Goal: Transaction & Acquisition: Purchase product/service

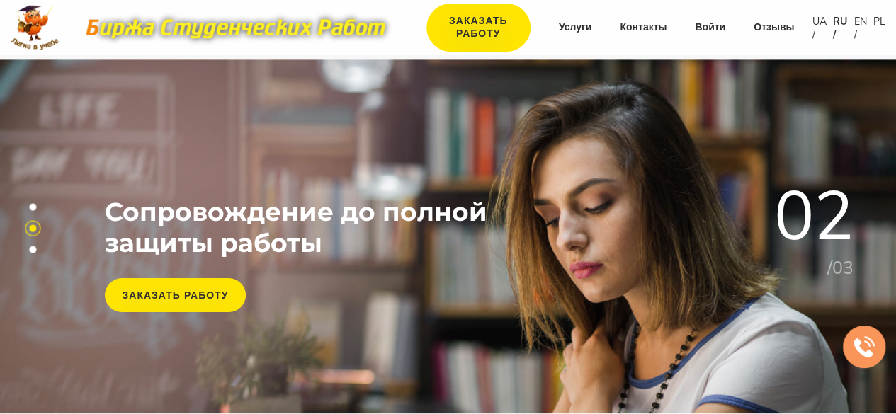
scroll to position [363, 0]
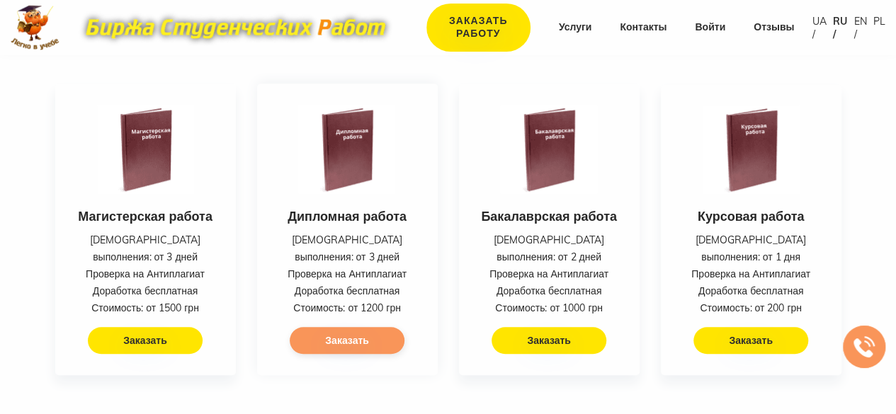
click at [380, 327] on link "Заказать" at bounding box center [347, 340] width 115 height 27
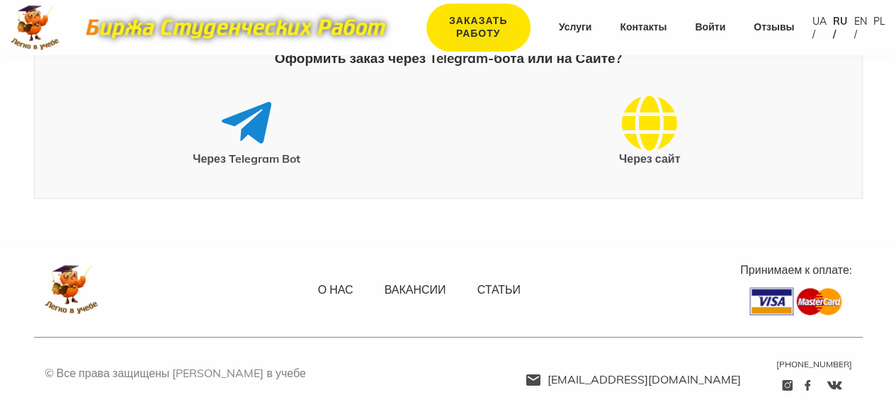
scroll to position [98, 0]
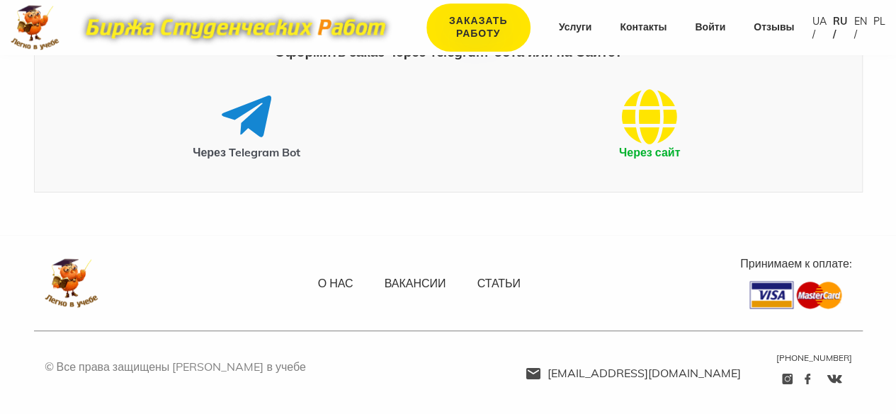
click at [660, 135] on icon at bounding box center [649, 117] width 55 height 57
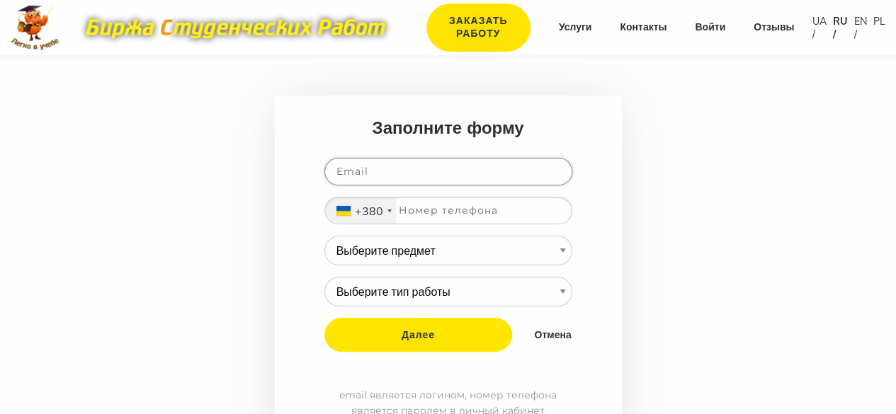
click at [415, 168] on input "email" at bounding box center [448, 172] width 248 height 28
type input "SEU90@ukr.net"
click at [438, 213] on input "tel" at bounding box center [448, 211] width 248 height 28
type input "660113486"
click at [556, 249] on select "Выберите предмет АПП (Автоматизация производственных процессов) Административно…" at bounding box center [448, 251] width 248 height 30
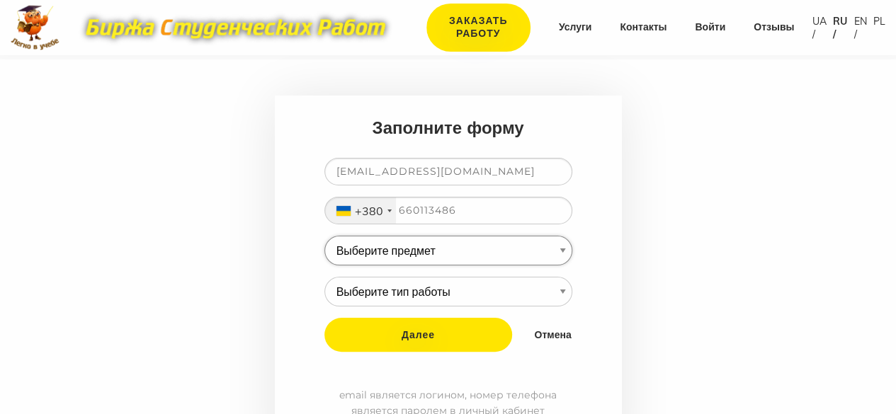
select select "93"
click at [324, 236] on select "Выберите предмет АПП (Автоматизация производственных процессов) Административно…" at bounding box center [448, 251] width 248 height 30
click at [560, 283] on select "Выберите тип работы Аннотация Бакалаврская Диплом Доклад Доработка работы Друго…" at bounding box center [448, 292] width 248 height 30
select select "3"
click at [324, 277] on select "Выберите тип работы Аннотация Бакалаврская Диплом Доклад Доработка работы Друго…" at bounding box center [448, 292] width 248 height 30
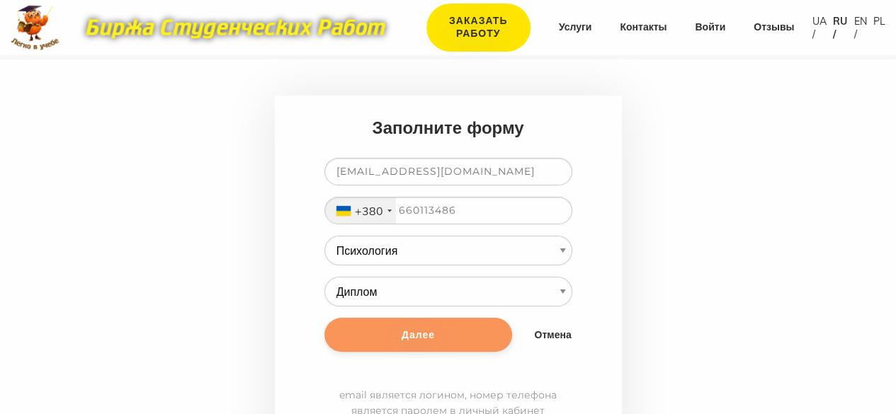
click at [415, 331] on input "Далее" at bounding box center [418, 335] width 188 height 34
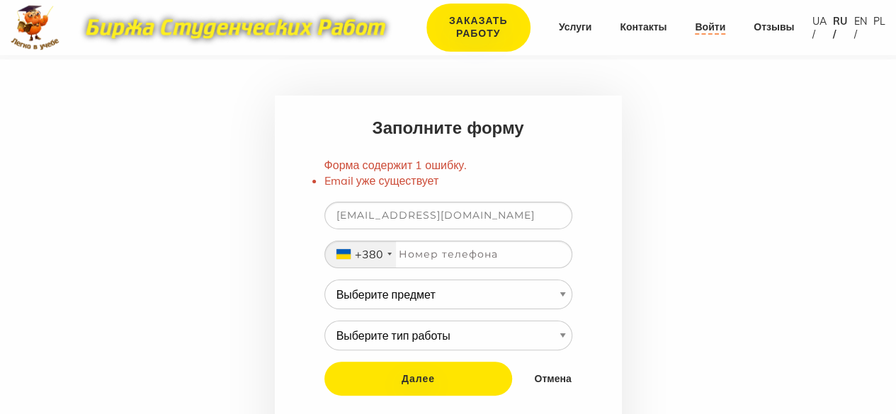
click at [713, 33] on link "Войти" at bounding box center [710, 28] width 30 height 14
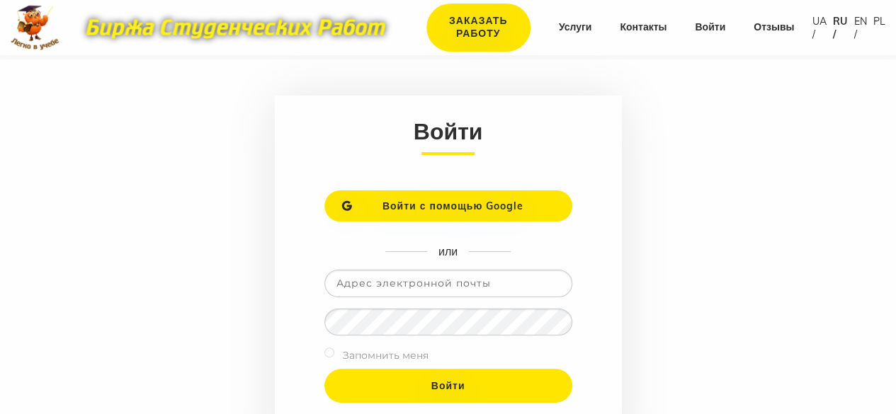
click at [514, 281] on input "email" at bounding box center [448, 284] width 248 height 28
type input "SEU90@ukr.net"
click at [468, 278] on input "SEU90@ukr.net" at bounding box center [448, 284] width 248 height 28
click at [324, 369] on input "Войти" at bounding box center [448, 386] width 248 height 34
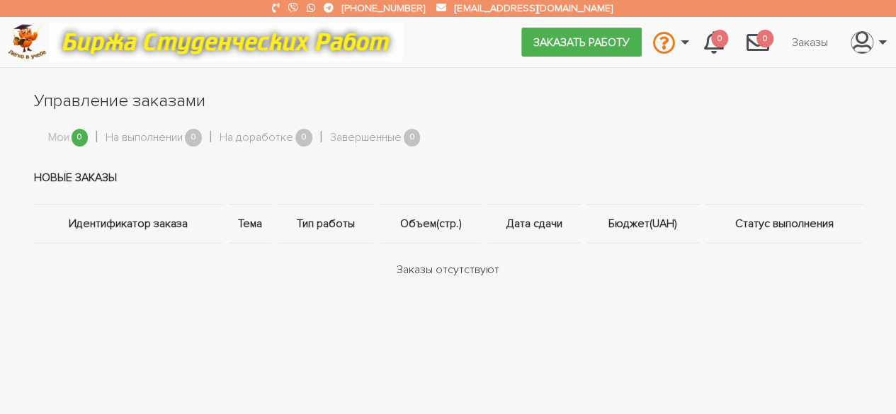
click at [379, 172] on td "Новые заказы" at bounding box center [448, 178] width 829 height 53
click at [572, 45] on link "Заказать работу" at bounding box center [581, 42] width 120 height 28
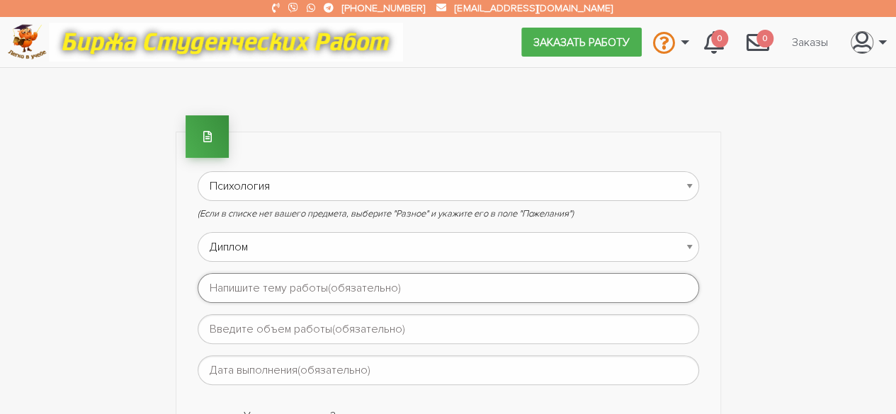
click at [591, 276] on input "text" at bounding box center [448, 288] width 501 height 30
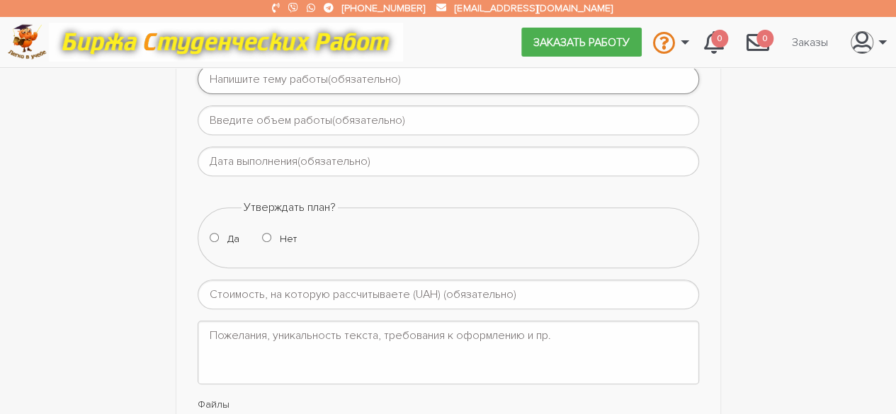
scroll to position [214, 0]
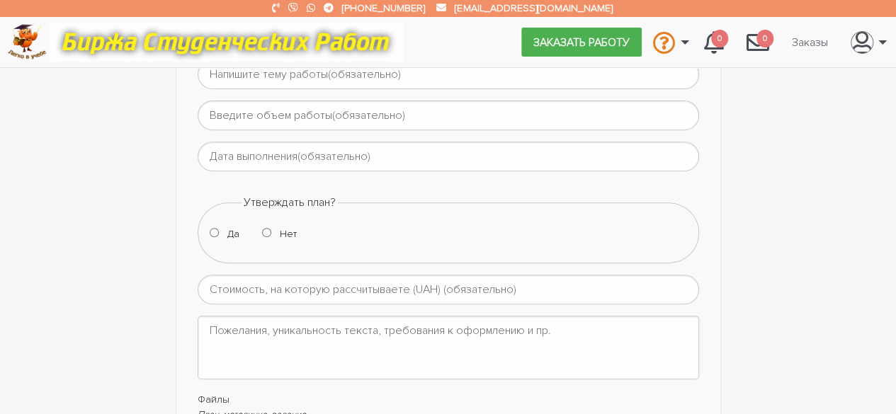
click at [212, 228] on input "Да" at bounding box center [214, 232] width 9 height 9
radio input "true"
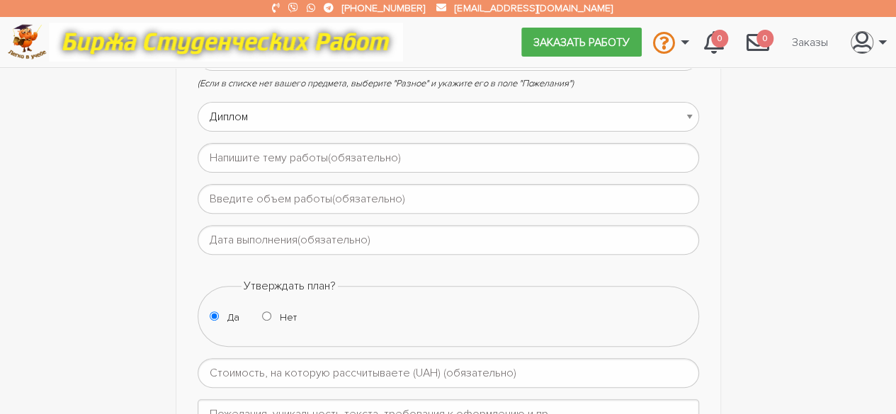
scroll to position [123, 0]
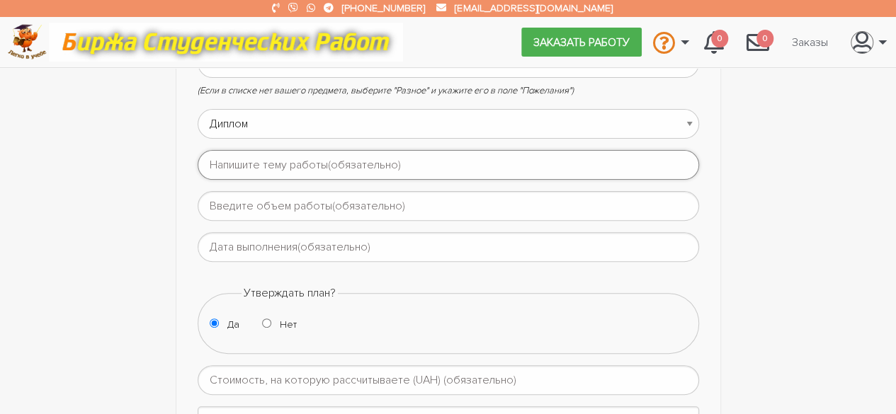
click at [293, 171] on input "text" at bounding box center [448, 165] width 501 height 30
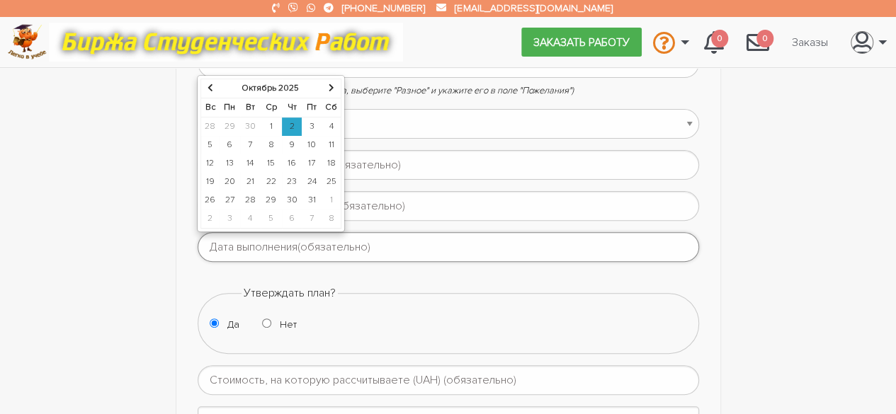
click at [353, 245] on input "text" at bounding box center [448, 247] width 501 height 30
click at [331, 86] on th at bounding box center [332, 88] width 20 height 19
click at [292, 198] on td "27" at bounding box center [291, 200] width 21 height 18
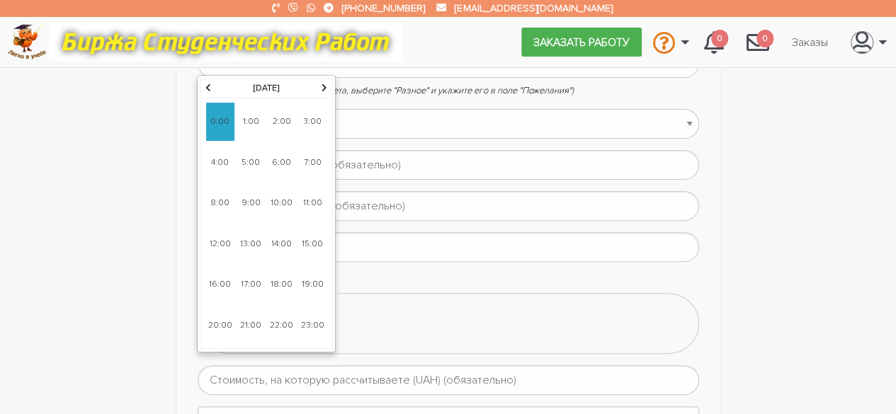
click at [278, 203] on span "10:00" at bounding box center [282, 203] width 28 height 38
type input "27-11-2025 10:00"
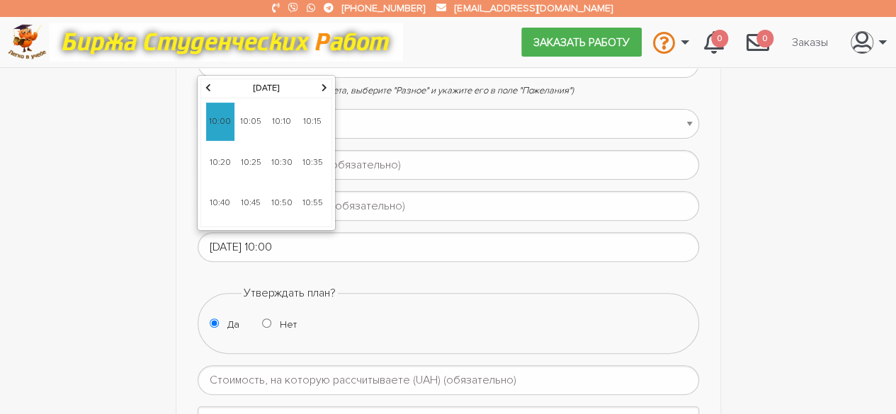
click at [221, 114] on span "10:00" at bounding box center [220, 122] width 28 height 38
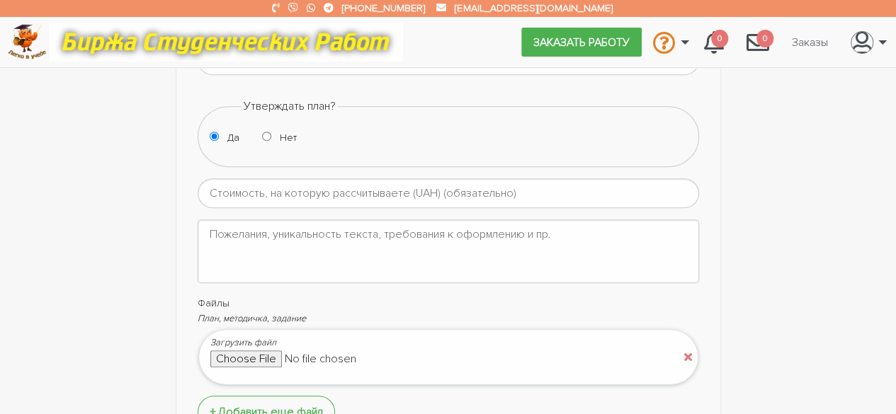
scroll to position [314, 0]
click at [606, 182] on input "number" at bounding box center [448, 190] width 501 height 30
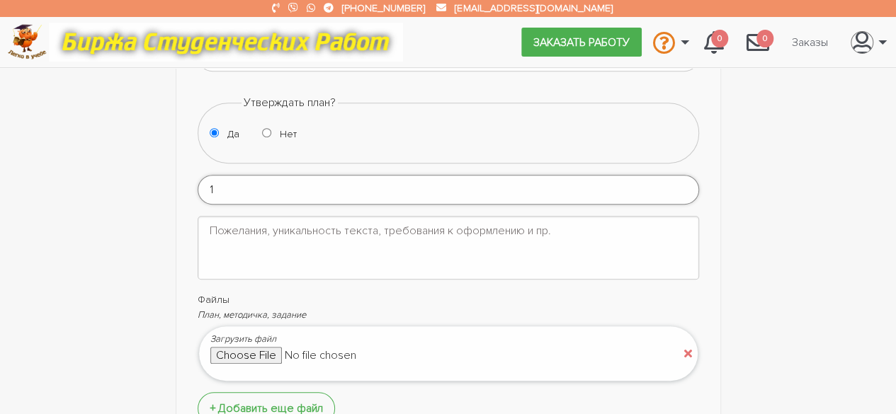
click at [688, 183] on input "1" at bounding box center [448, 190] width 501 height 30
click at [688, 183] on input "2" at bounding box center [448, 190] width 501 height 30
click at [688, 183] on input "3" at bounding box center [448, 190] width 501 height 30
click at [688, 190] on input "2" at bounding box center [448, 190] width 501 height 30
click at [688, 190] on input "1" at bounding box center [448, 190] width 501 height 30
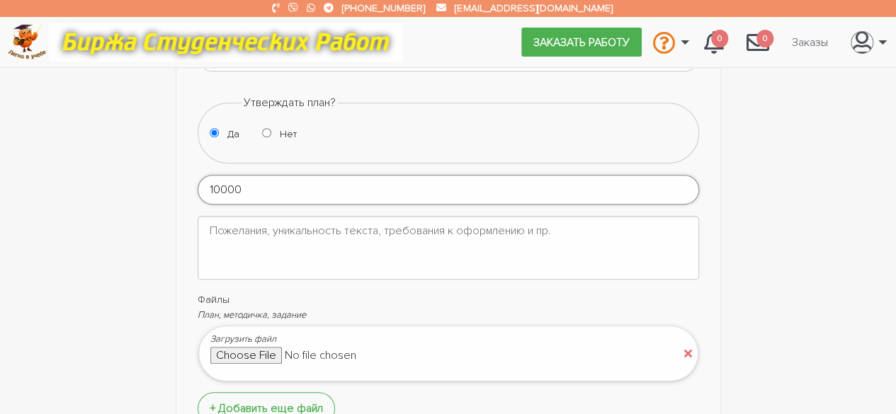
type input "10000"
click at [255, 348] on input "file" at bounding box center [330, 355] width 241 height 17
click at [425, 233] on textarea at bounding box center [448, 248] width 501 height 64
click at [249, 350] on input "file" at bounding box center [330, 355] width 241 height 17
click at [250, 349] on input "file" at bounding box center [330, 355] width 241 height 17
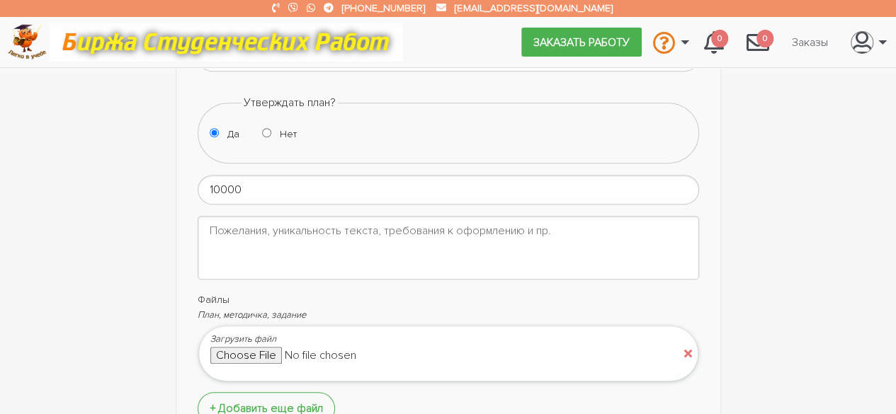
type input "C:\fakepath\ОК_15_Кваліфікаційна_магістерська_робота.pdf"
click at [280, 402] on span "Добавить еще файл" at bounding box center [270, 409] width 105 height 14
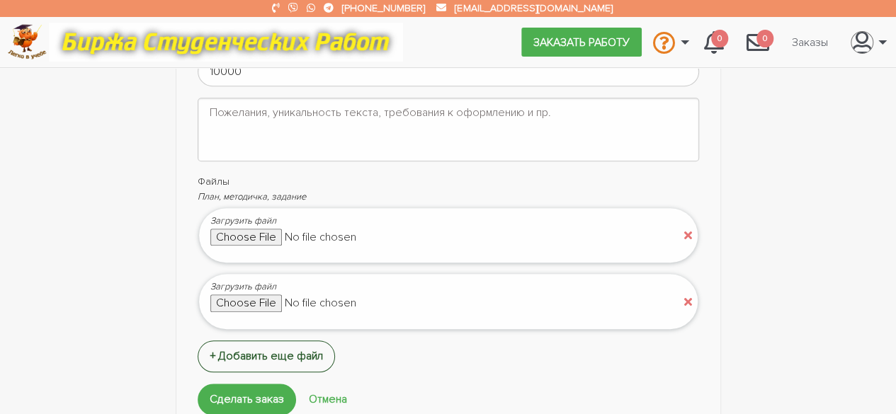
scroll to position [433, 0]
click at [234, 294] on input "file" at bounding box center [330, 301] width 241 height 17
type input "C:\fakepath\Тематика дипломних робіт.docx"
click at [555, 120] on textarea at bounding box center [448, 128] width 501 height 64
type textarea "д"
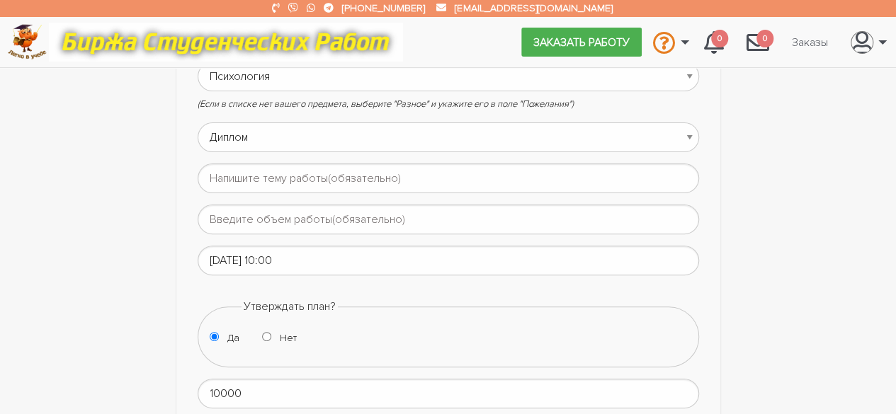
scroll to position [121, 0]
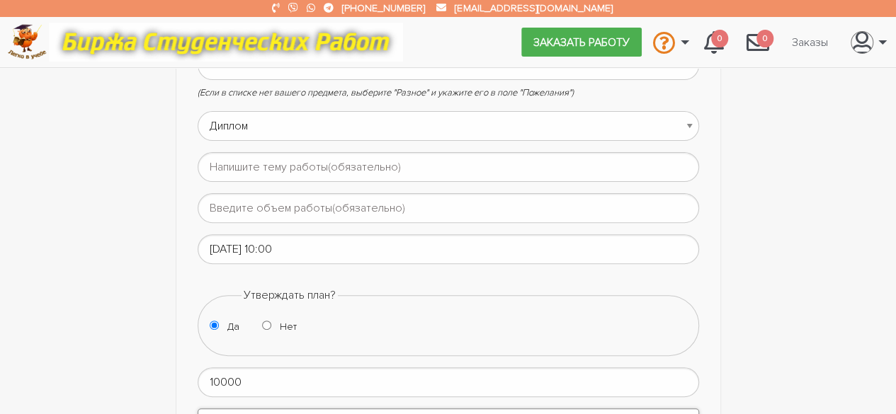
type textarea "Добрый вечер! Выберите пожалуйста тему для написания, а я ее утвержу с научным …"
click at [436, 164] on input "text" at bounding box center [448, 167] width 501 height 30
type input "смотрите в приложении"
click at [364, 203] on input "text" at bounding box center [448, 208] width 501 height 30
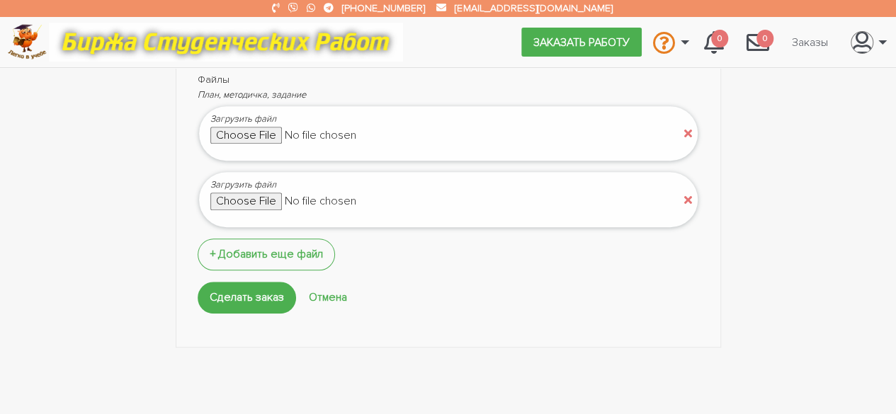
scroll to position [538, 0]
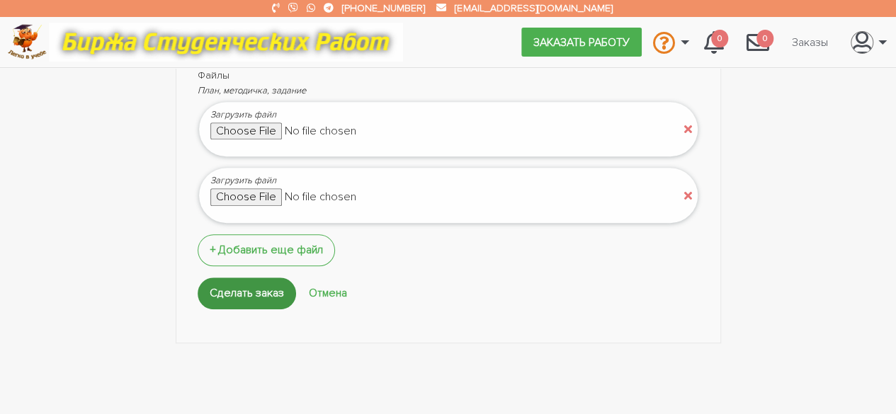
type input "смотрите в приложении"
click at [272, 285] on input "Сделать заказ" at bounding box center [247, 294] width 98 height 32
